Goal: Information Seeking & Learning: Learn about a topic

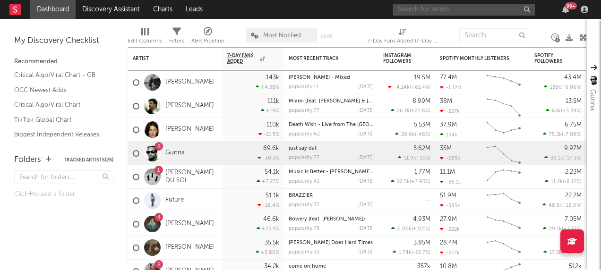
click at [425, 12] on input "text" at bounding box center [464, 10] width 142 height 12
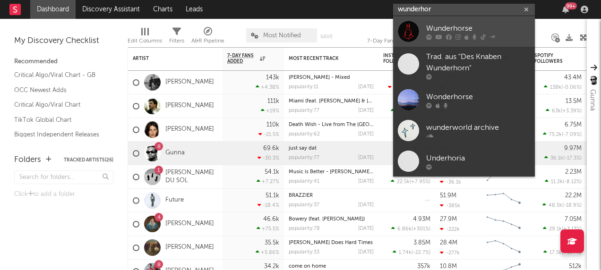
type input "wunderhor"
click at [416, 31] on div at bounding box center [408, 31] width 21 height 21
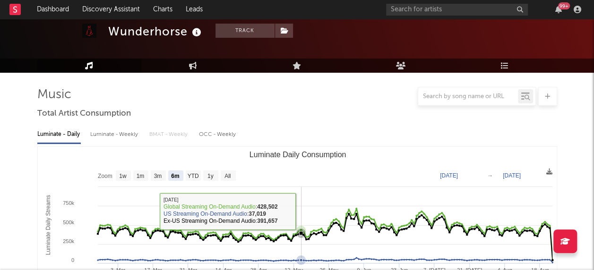
scroll to position [94, 0]
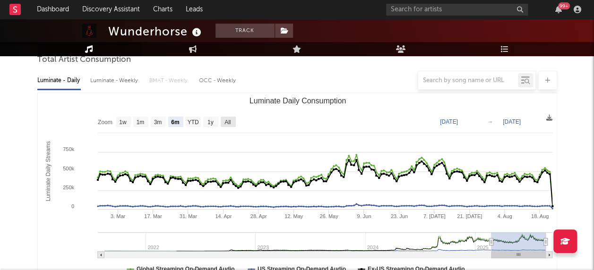
click at [230, 120] on text "All" at bounding box center [227, 122] width 6 height 7
select select "All"
type input "[DATE]"
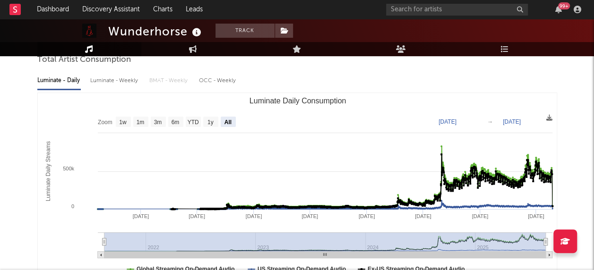
scroll to position [0, 0]
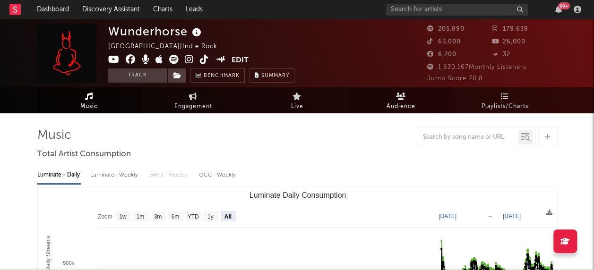
click at [401, 96] on icon at bounding box center [401, 97] width 10 height 8
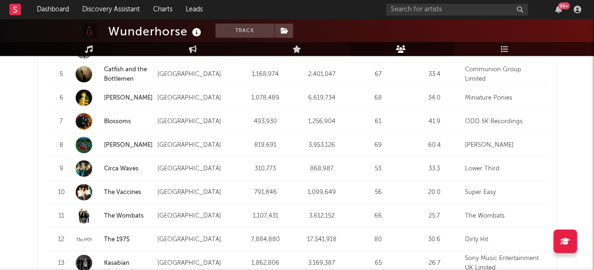
scroll to position [1093, 0]
